Goal: Use online tool/utility: Use online tool/utility

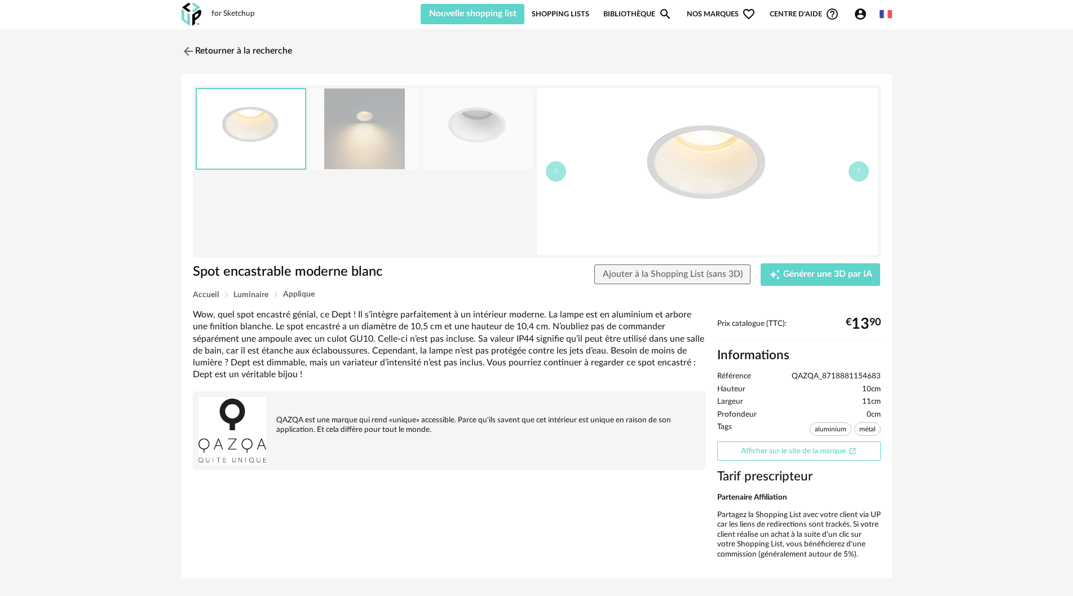
scroll to position [28, 0]
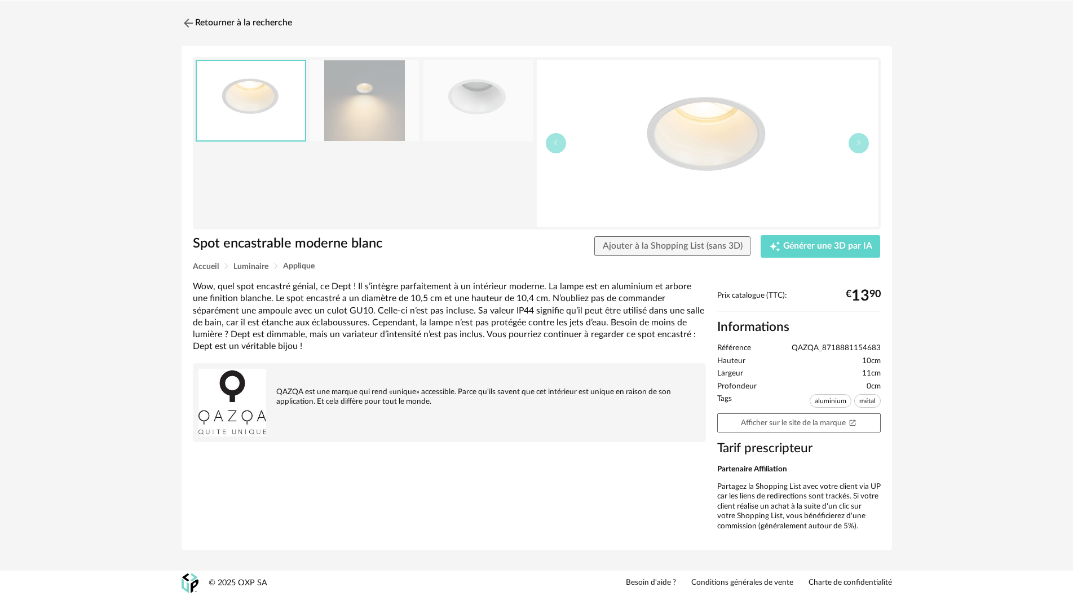
click at [708, 142] on img at bounding box center [707, 143] width 341 height 167
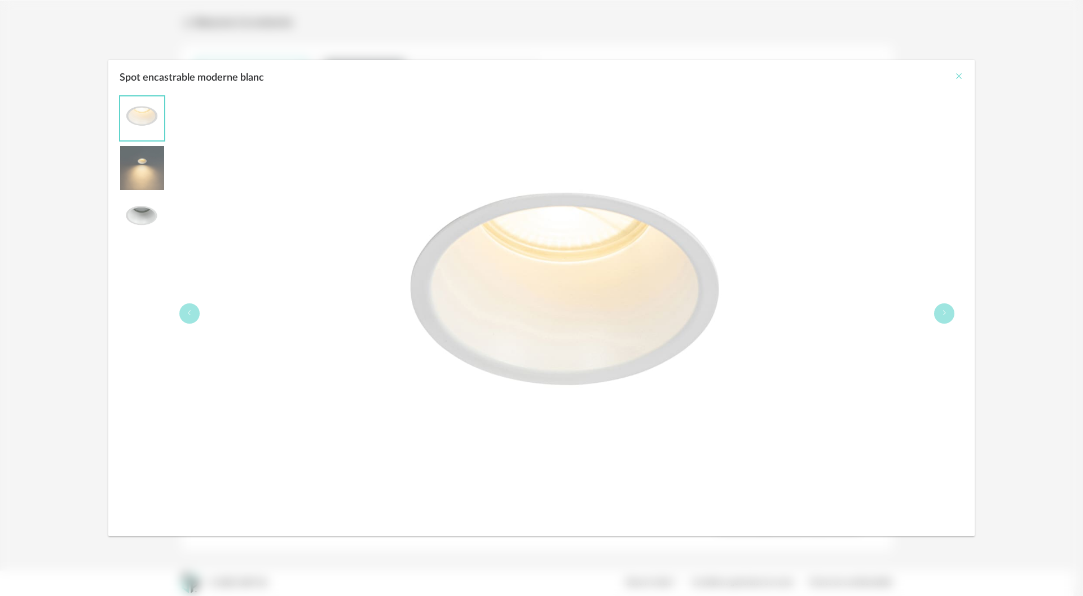
click at [956, 76] on icon "Close" at bounding box center [958, 76] width 9 height 9
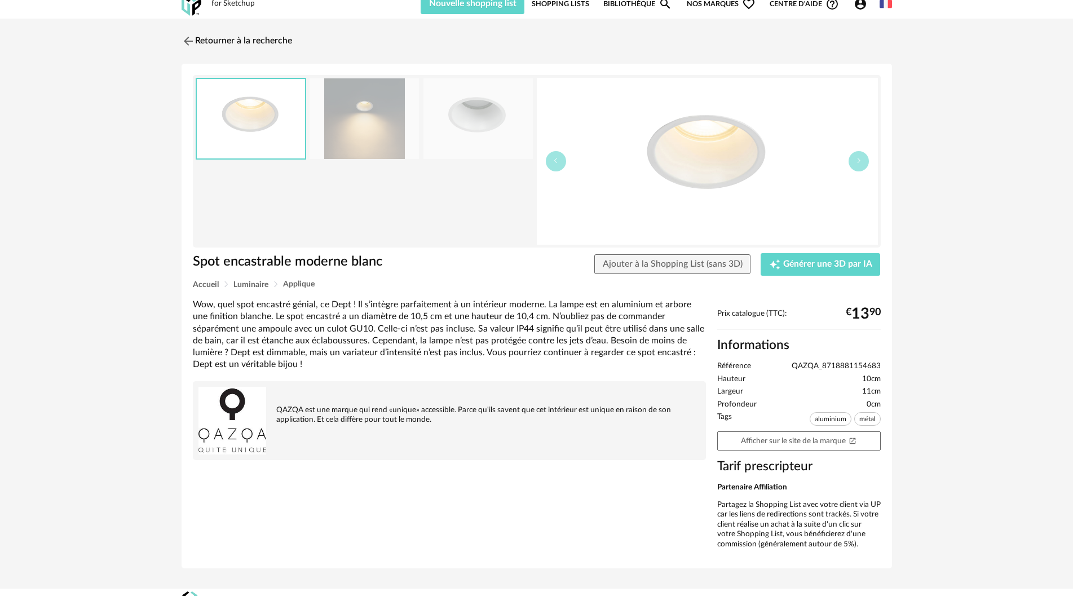
scroll to position [0, 0]
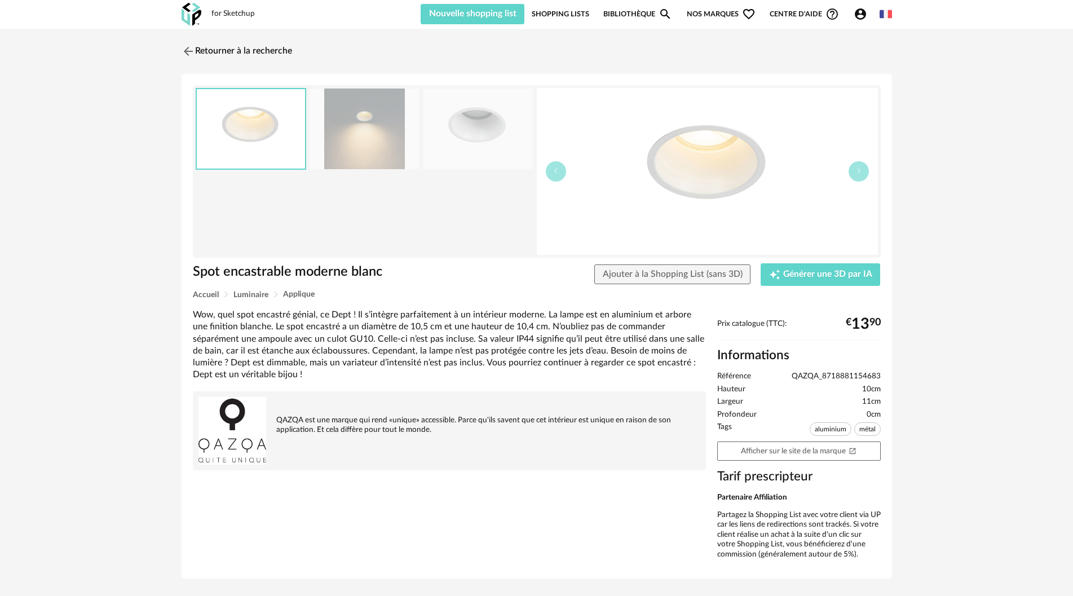
click at [679, 174] on img at bounding box center [707, 171] width 341 height 167
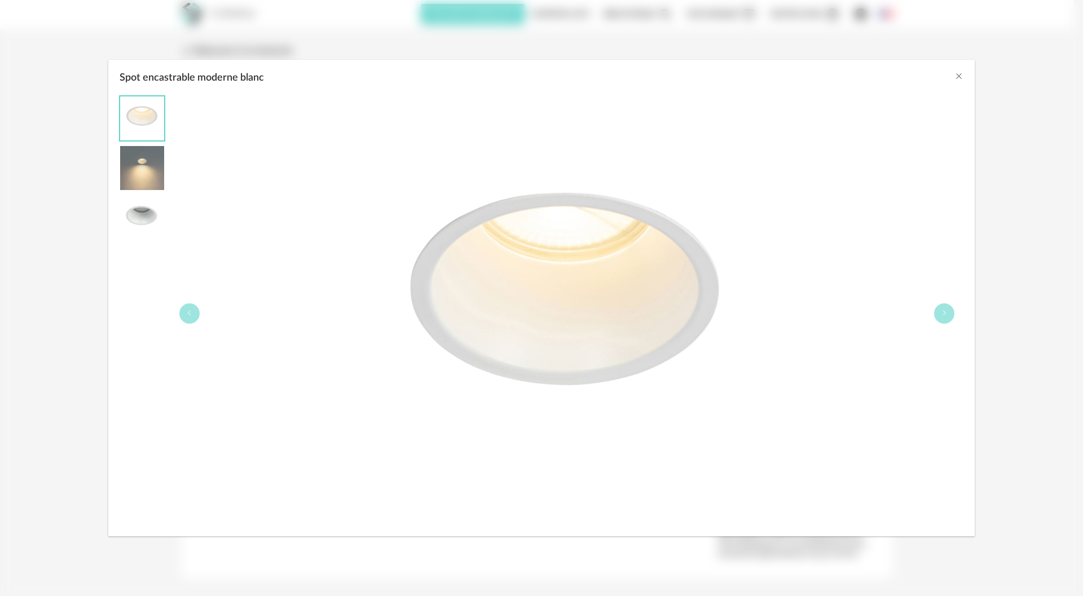
click at [679, 174] on img "Spot encastrable moderne blanc" at bounding box center [566, 313] width 435 height 435
click at [963, 77] on div "Spot encastrable moderne blanc" at bounding box center [541, 75] width 866 height 30
click at [957, 78] on icon "Close" at bounding box center [958, 76] width 9 height 9
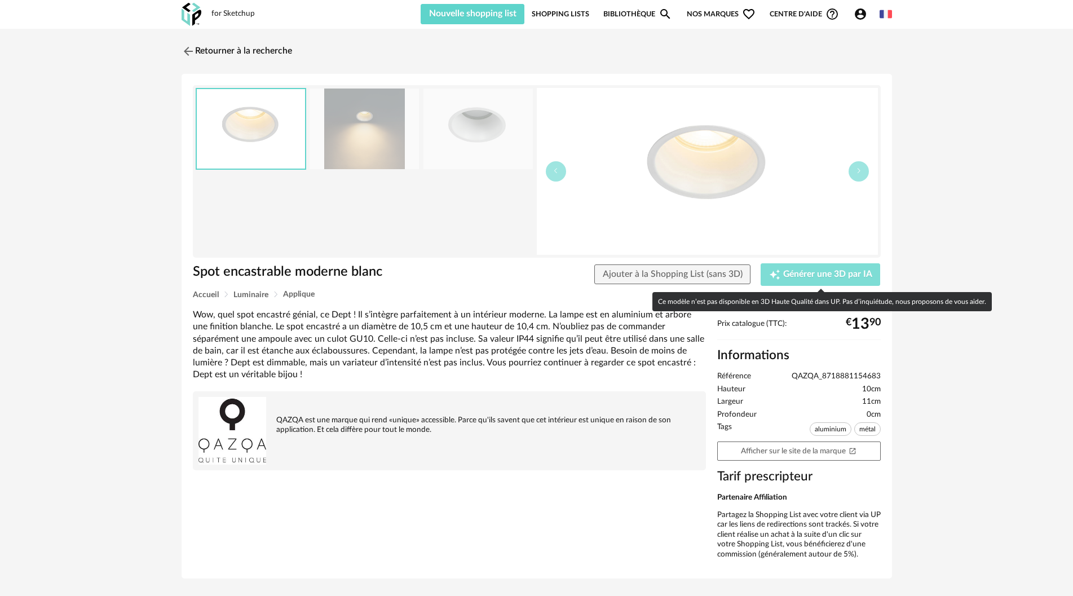
click at [808, 275] on span "Générer une 3D par IA" at bounding box center [827, 274] width 89 height 9
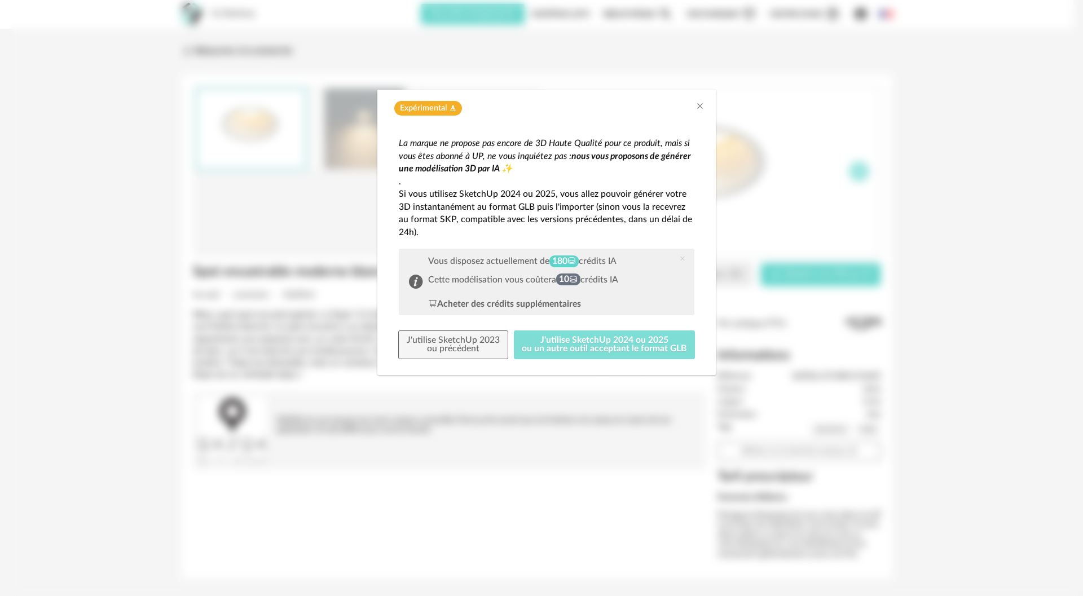
click at [605, 350] on button "J'utilise SketchUp 2024 ou 2025 ou un autre outil acceptant le format GLB" at bounding box center [605, 344] width 182 height 29
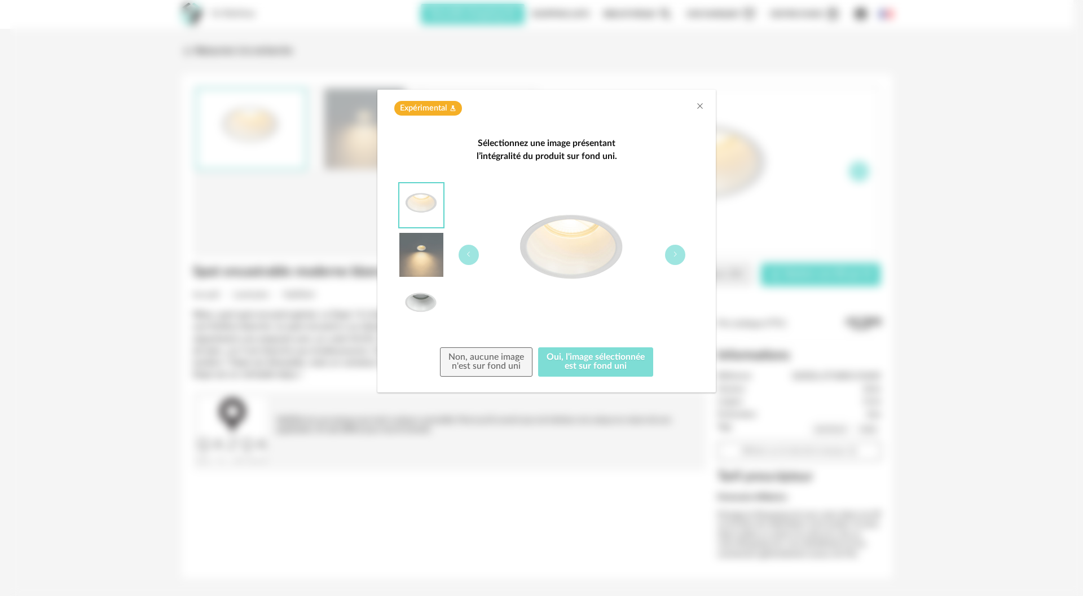
click at [598, 365] on button "Oui, l'image sélectionnée est sur fond uni" at bounding box center [595, 361] width 115 height 29
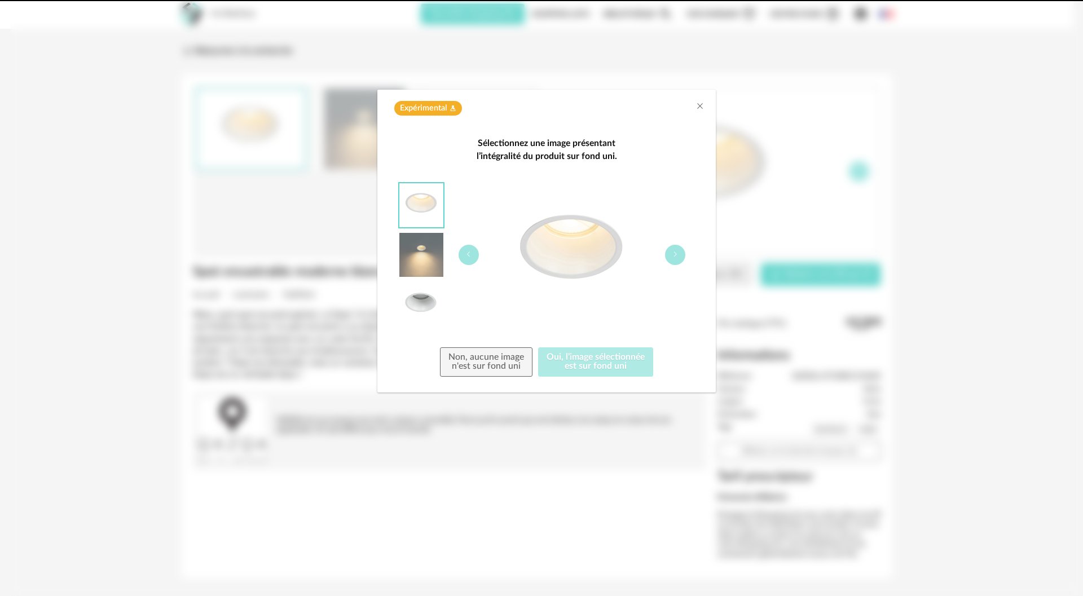
click at [573, 237] on img "dialog" at bounding box center [572, 255] width 144 height 144
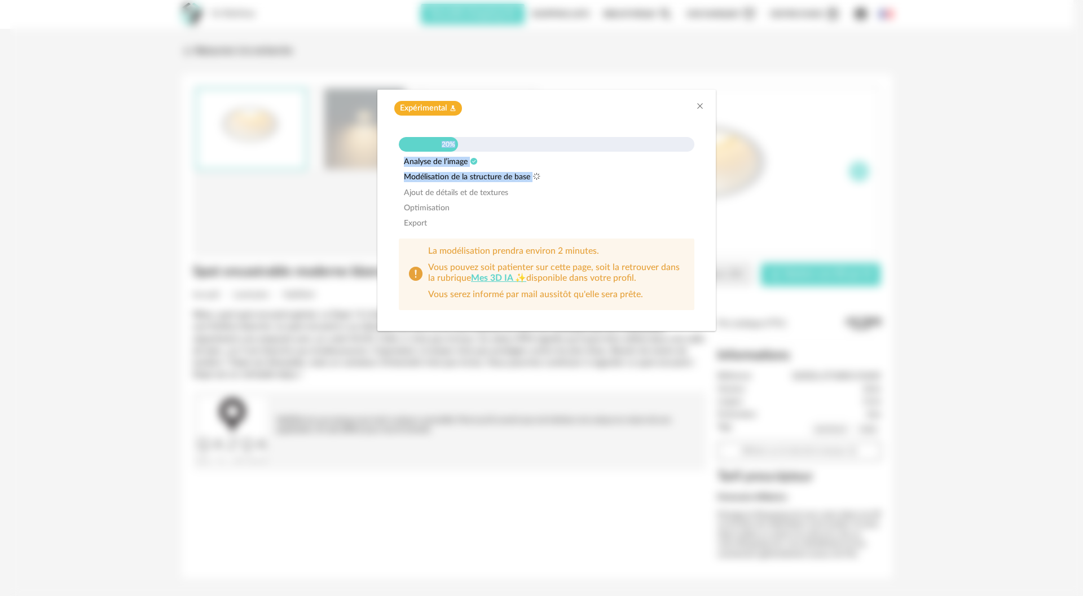
drag, startPoint x: 619, startPoint y: 100, endPoint x: 813, endPoint y: 171, distance: 207.1
click at [814, 171] on div "Expérimental Flask icon 20% Analyse de l’image Modélisation de la structure de …" at bounding box center [546, 298] width 1073 height 596
click at [650, 112] on div "Expérimental Flask icon" at bounding box center [547, 108] width 316 height 15
click at [632, 210] on div "Optimisation" at bounding box center [547, 208] width 296 height 10
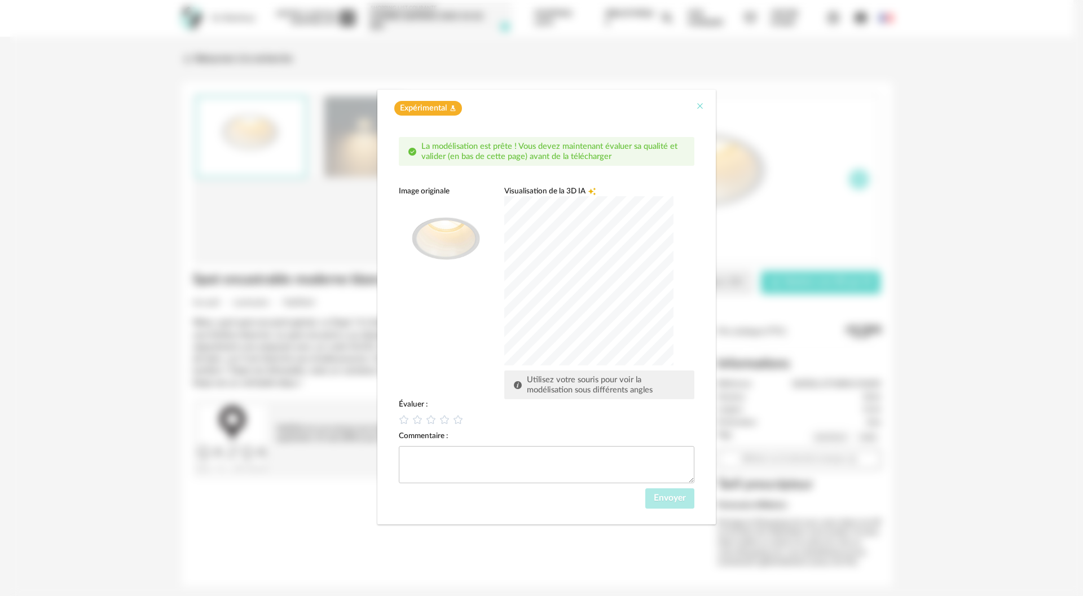
click at [700, 108] on icon "Close" at bounding box center [699, 106] width 9 height 9
